Goal: Communication & Community: Answer question/provide support

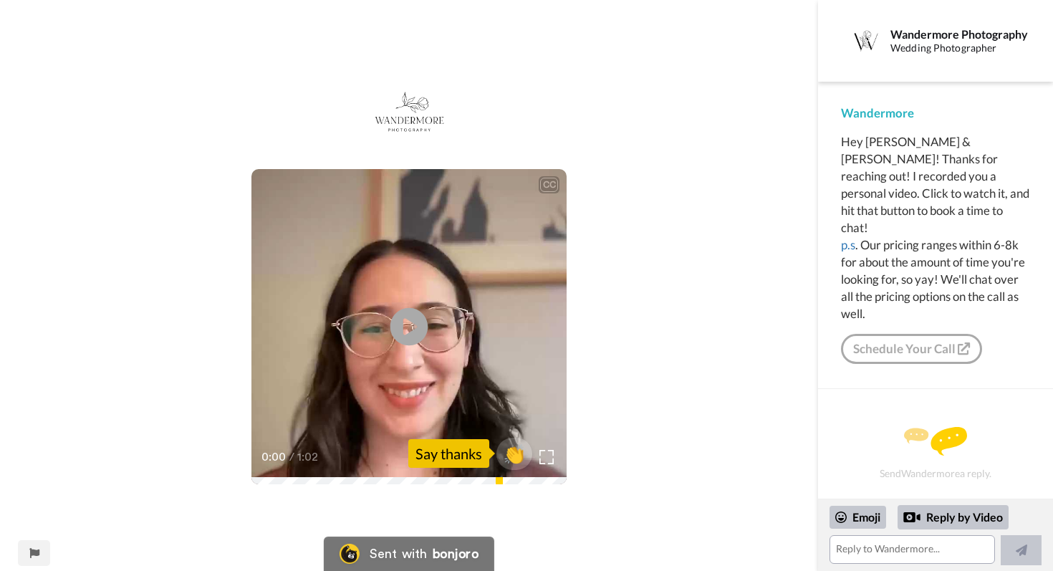
click at [415, 319] on icon at bounding box center [409, 327] width 38 height 38
click at [892, 337] on link "Schedule Your Call" at bounding box center [911, 349] width 141 height 30
click at [902, 552] on textarea at bounding box center [911, 549] width 165 height 29
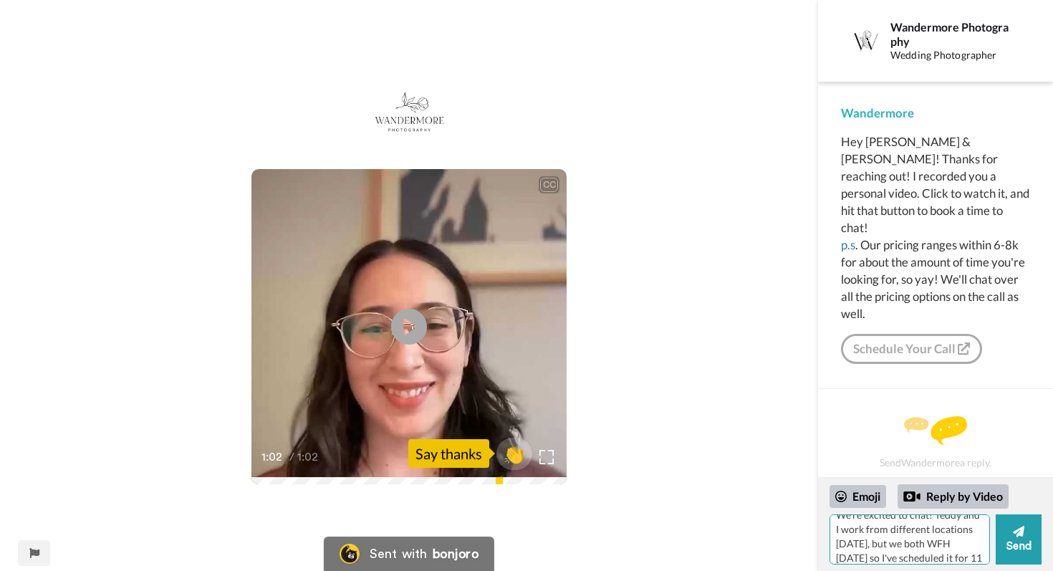
scroll to position [49, 0]
click at [957, 536] on textarea "Thanks [PERSON_NAME] :) We're excited to chat! Teddy and I work from different …" at bounding box center [909, 539] width 160 height 50
click at [950, 552] on textarea "Thanks [PERSON_NAME] :) We're excited to chat! Teddy and I work from different …" at bounding box center [909, 539] width 160 height 50
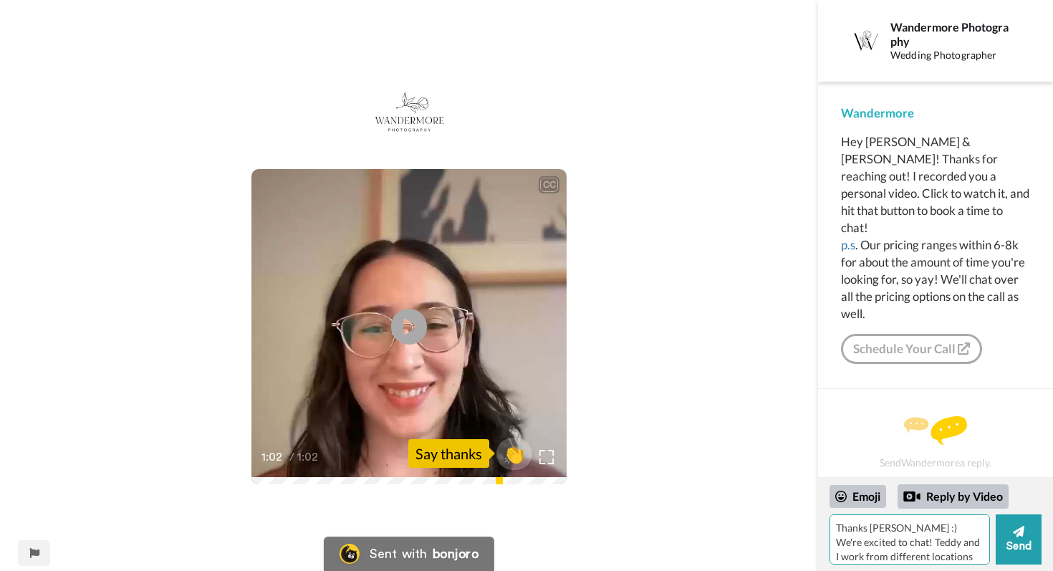
click at [866, 527] on textarea "Thanks [PERSON_NAME] :) We're excited to chat! Teddy and I work from different …" at bounding box center [909, 539] width 160 height 50
click at [905, 526] on textarea "Thanks for this fun message, [PERSON_NAME] :) We're excited to chat! Teddy and …" at bounding box center [909, 539] width 160 height 50
type textarea "Thanks for this sweet message, [PERSON_NAME] :) We're excited to chat! Teddy an…"
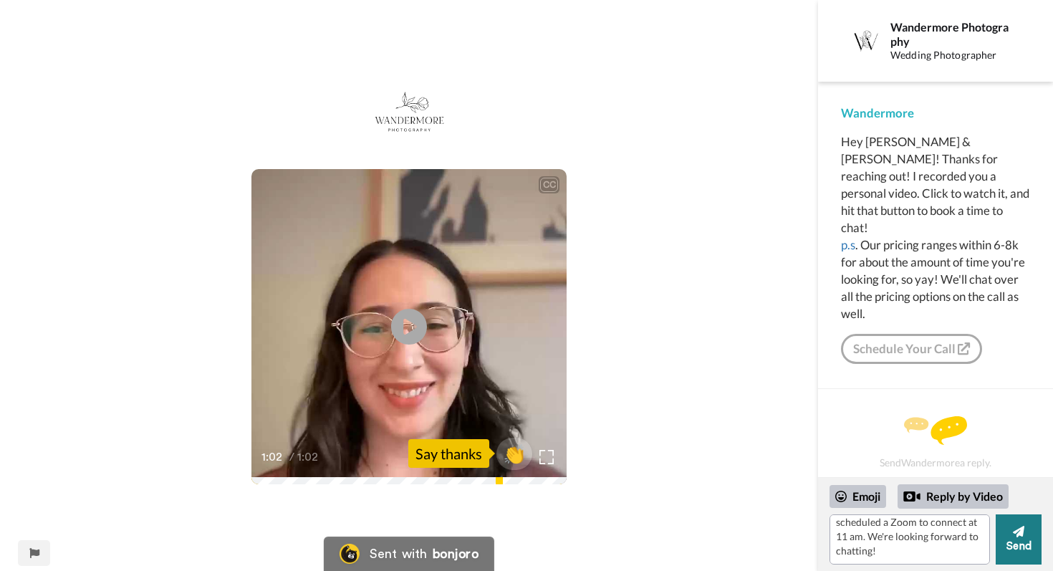
click at [1021, 541] on button "Send" at bounding box center [1019, 539] width 46 height 50
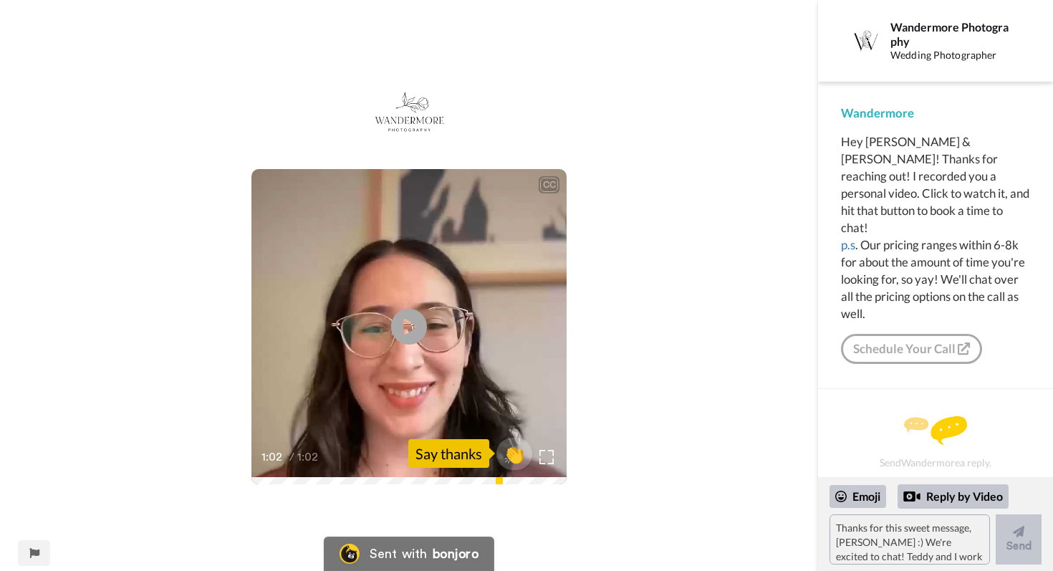
scroll to position [139, 0]
